Goal: Task Accomplishment & Management: Check status

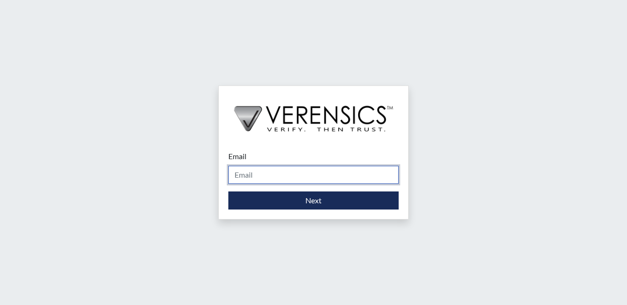
click at [264, 183] on input "Email" at bounding box center [313, 175] width 170 height 18
type input "[EMAIL_ADDRESS][PERSON_NAME][DOMAIN_NAME]"
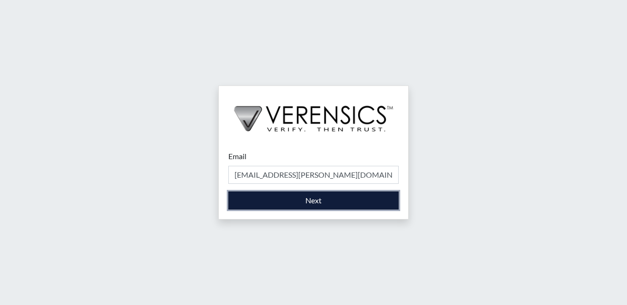
click at [265, 200] on button "Next" at bounding box center [313, 201] width 170 height 18
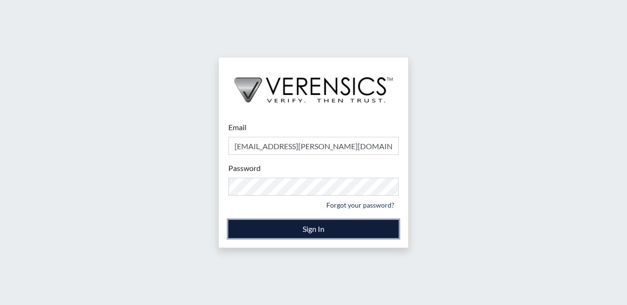
click at [263, 233] on button "Sign In" at bounding box center [313, 229] width 170 height 18
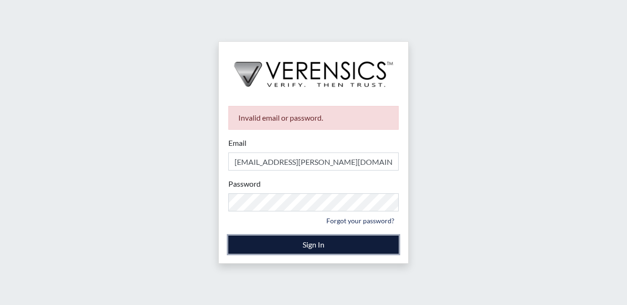
click at [294, 240] on button "Sign In" at bounding box center [313, 245] width 170 height 18
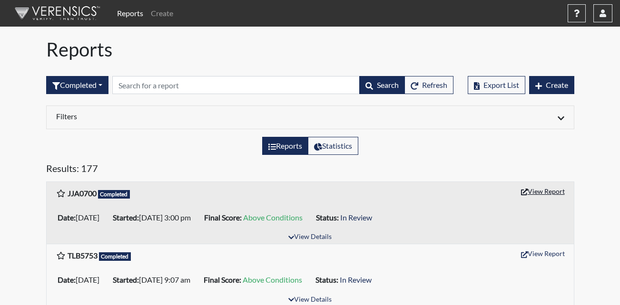
click at [536, 190] on button "View Report" at bounding box center [543, 191] width 52 height 15
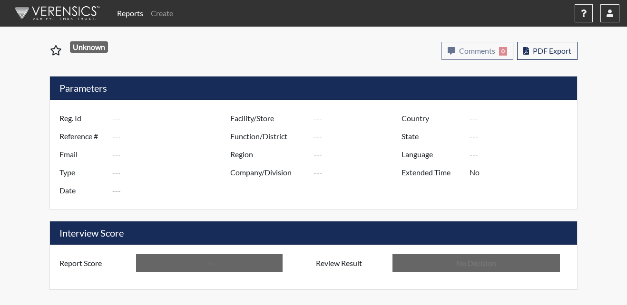
type input "JJA0700"
type input "51555"
type input "---"
type input "Corrections Pre-Employment"
type input "Oct 1, 2025"
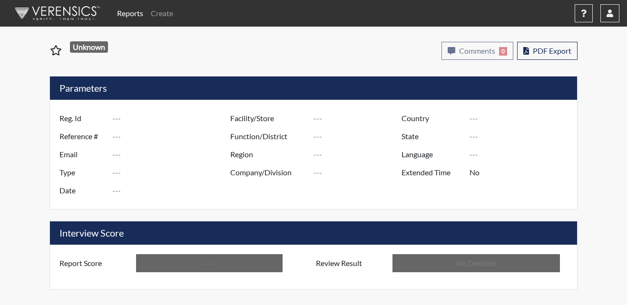
type input "Metro Re-Entry Facility"
type input "[GEOGRAPHIC_DATA]"
type input "[US_STATE]"
type input "English"
type input "Above Conditions"
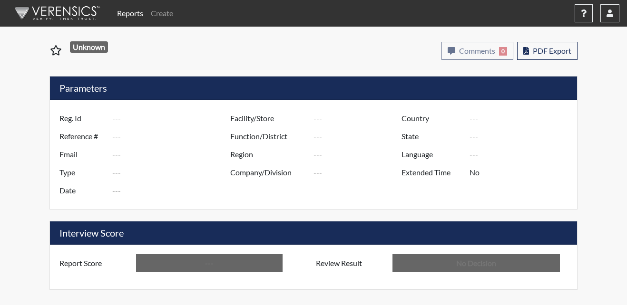
type input "In Review"
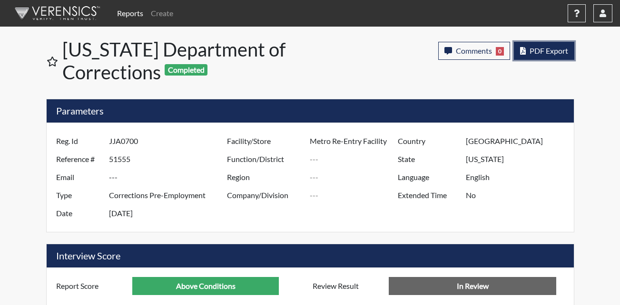
click at [546, 54] on span "PDF Export" at bounding box center [548, 50] width 39 height 9
drag, startPoint x: 359, startPoint y: 69, endPoint x: 368, endPoint y: 75, distance: 10.4
click at [360, 70] on div "Comments 0 report Comments × Add Comment: Save Comment Close PDF Export" at bounding box center [449, 62] width 263 height 49
click at [603, 13] on icon "button" at bounding box center [602, 14] width 7 height 8
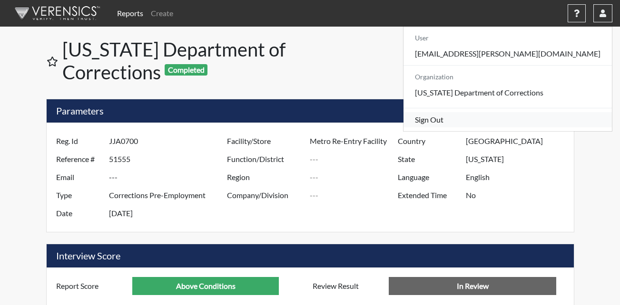
drag, startPoint x: 512, startPoint y: 135, endPoint x: 515, endPoint y: 131, distance: 5.1
click at [513, 127] on link "Sign Out" at bounding box center [507, 119] width 208 height 15
